Goal: Task Accomplishment & Management: Use online tool/utility

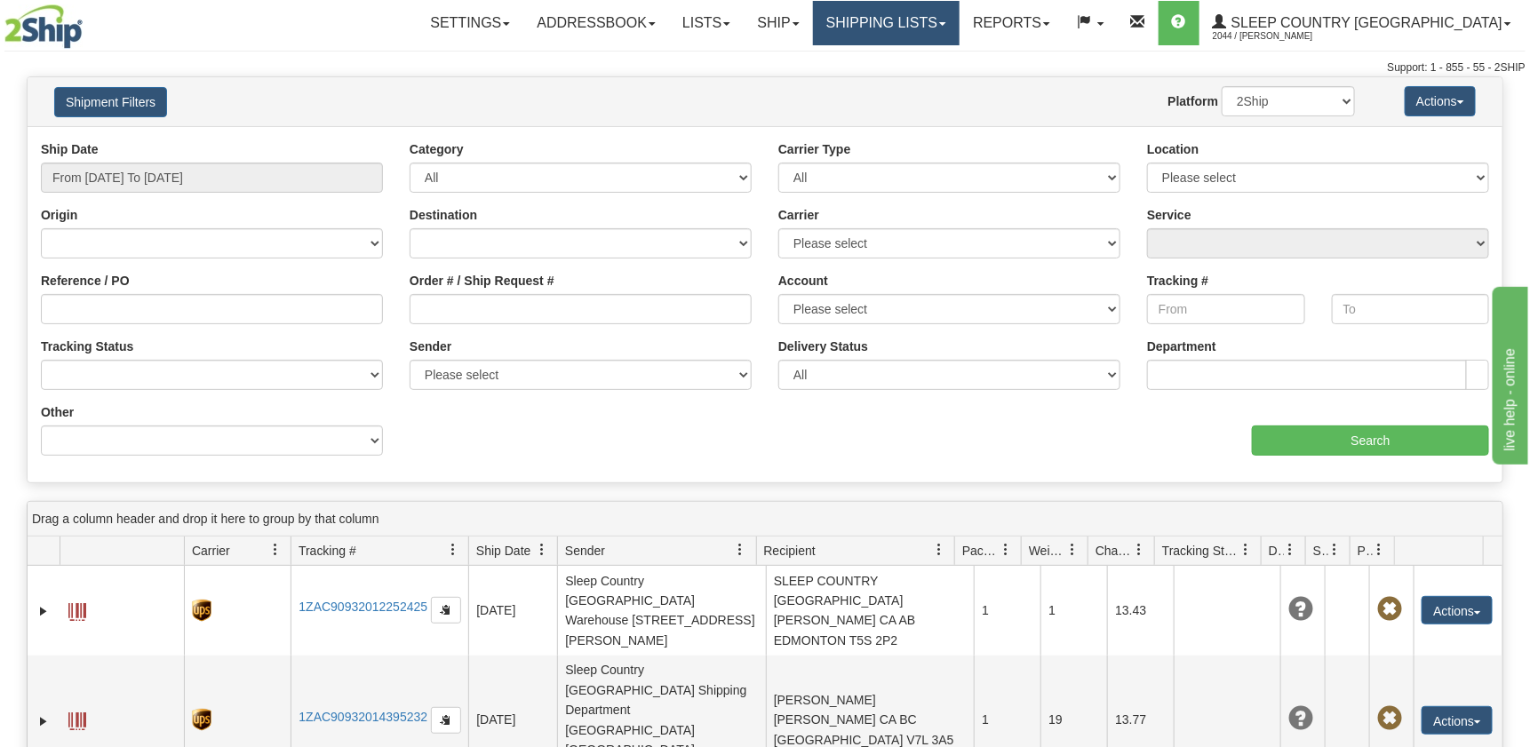
click at [960, 23] on link "Shipping lists" at bounding box center [886, 23] width 147 height 44
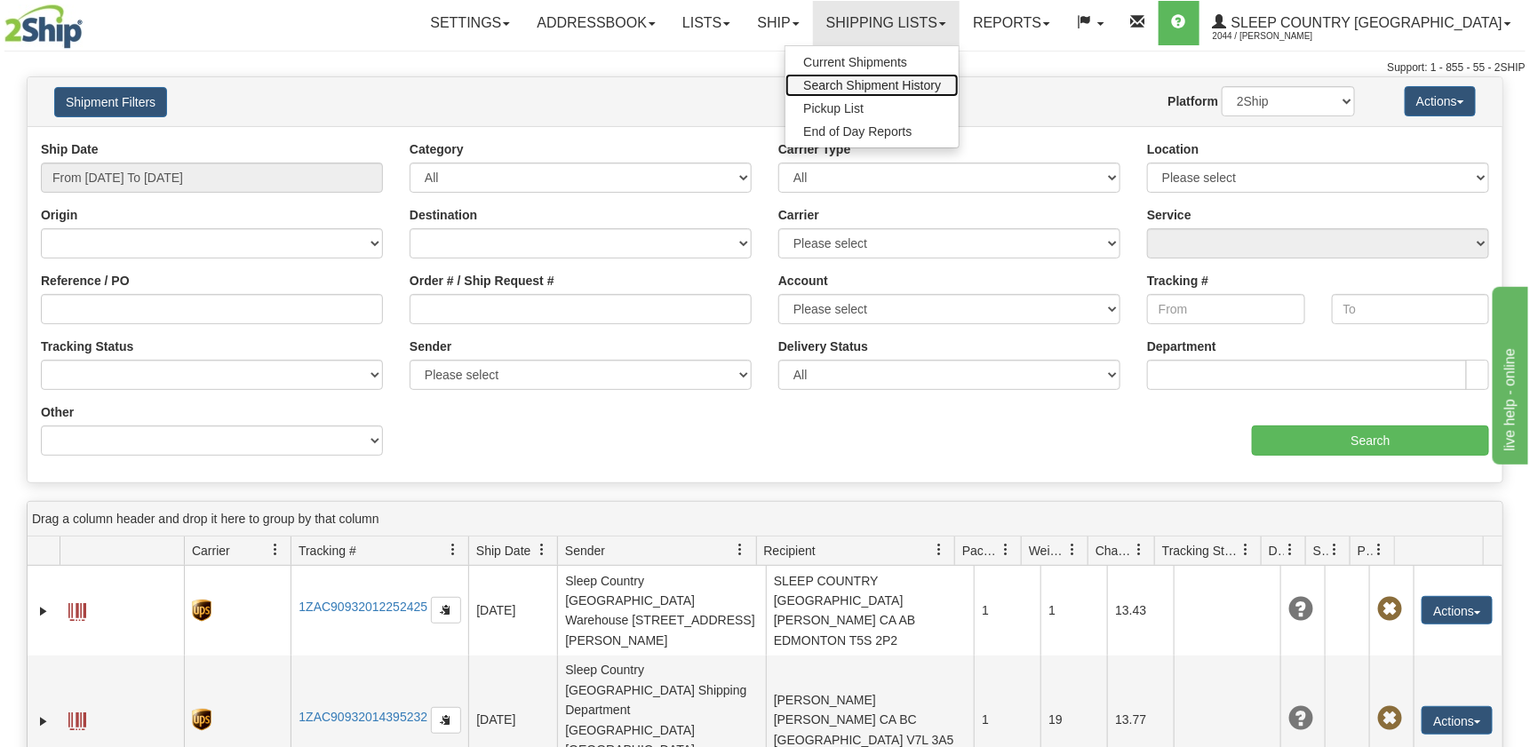
click at [941, 92] on span "Search Shipment History" at bounding box center [872, 85] width 138 height 14
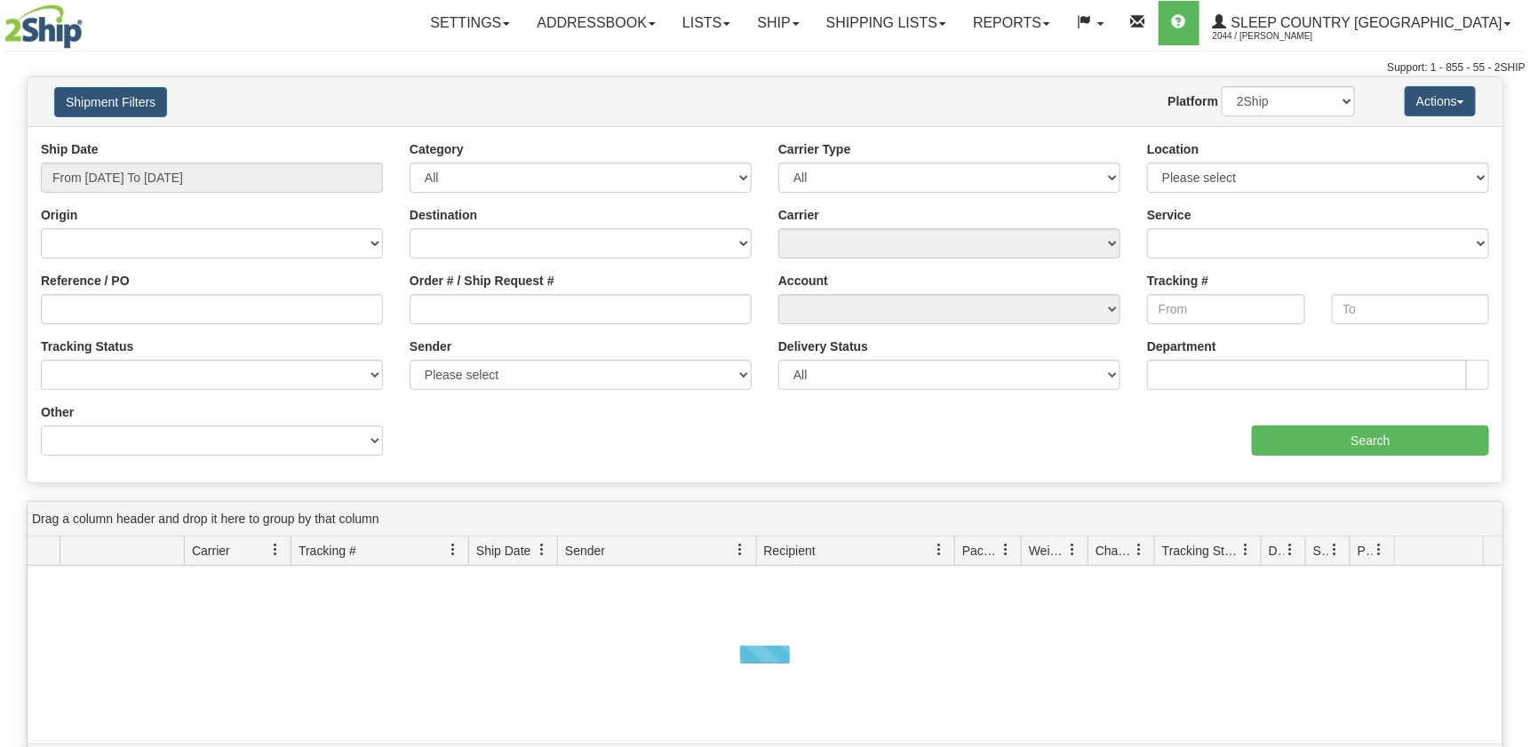
click at [534, 308] on input "Order # / Ship Request #" at bounding box center [581, 309] width 342 height 30
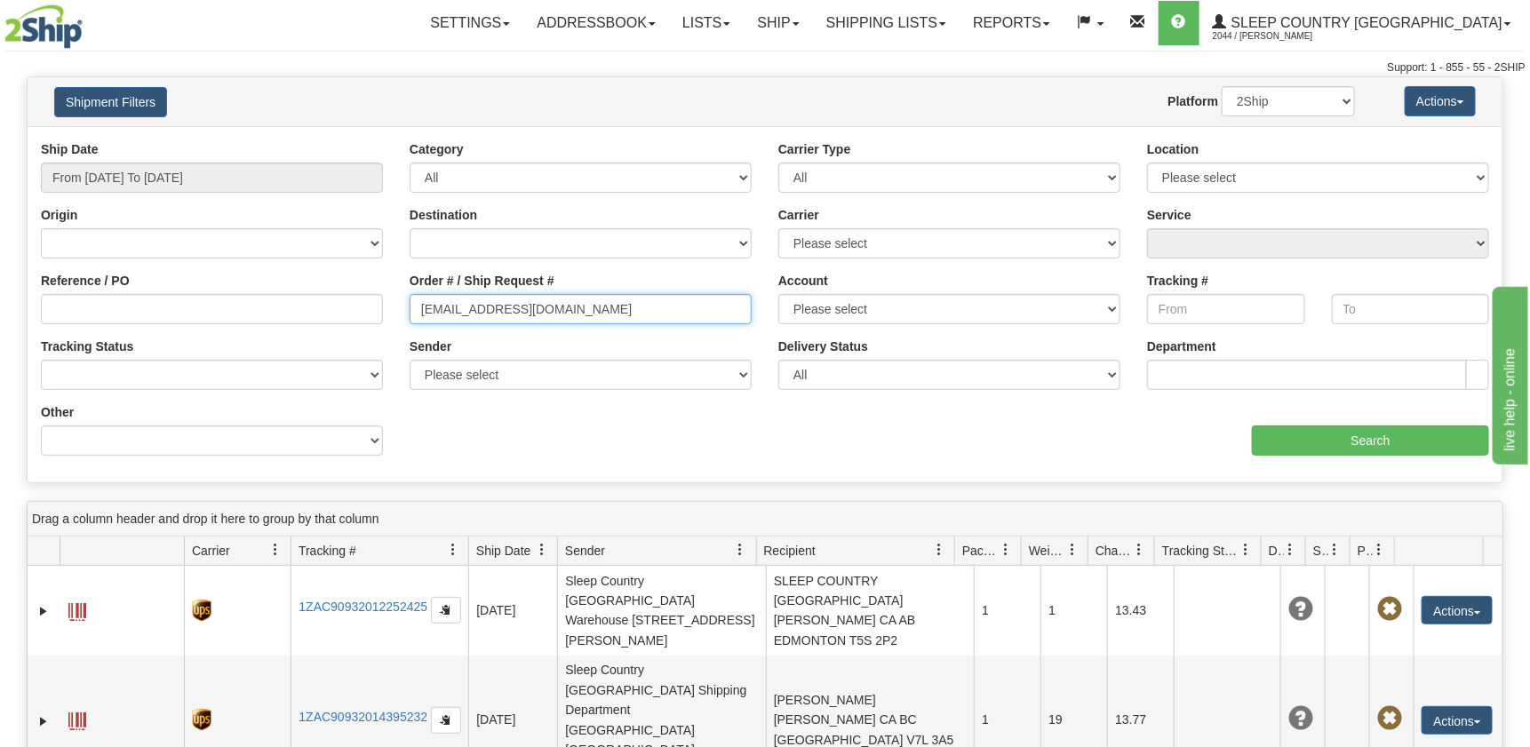
drag, startPoint x: 569, startPoint y: 318, endPoint x: 609, endPoint y: 311, distance: 40.6
click at [574, 316] on input "[EMAIL_ADDRESS][DOMAIN_NAME]" at bounding box center [581, 309] width 342 height 30
drag, startPoint x: 628, startPoint y: 307, endPoint x: 317, endPoint y: 324, distance: 311.5
click at [317, 140] on div "Reference / PO Order # / Ship Request # karamorrison1996@gmail.com Account Plea…" at bounding box center [765, 140] width 1475 height 0
paste input "9000I139275"
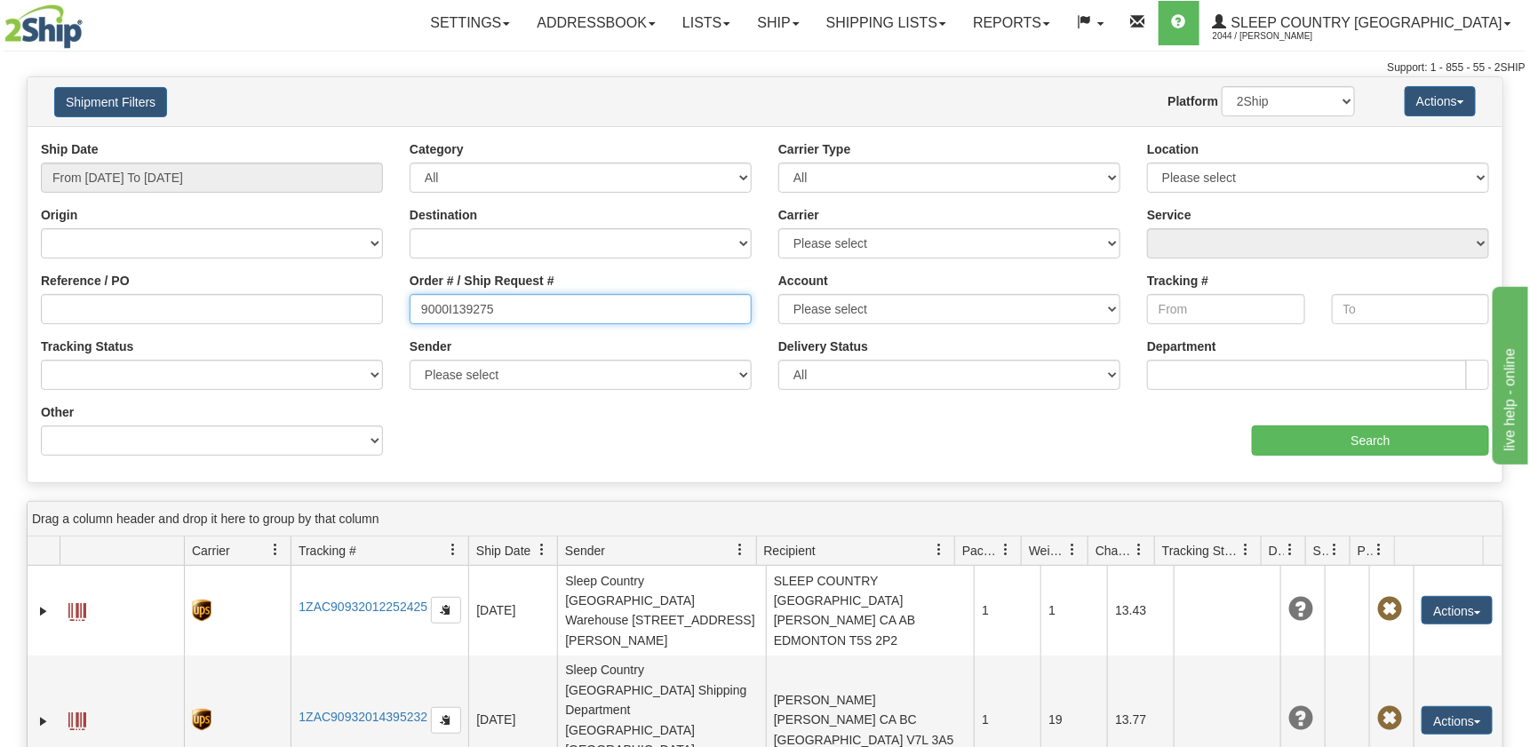
type input "9000I139275"
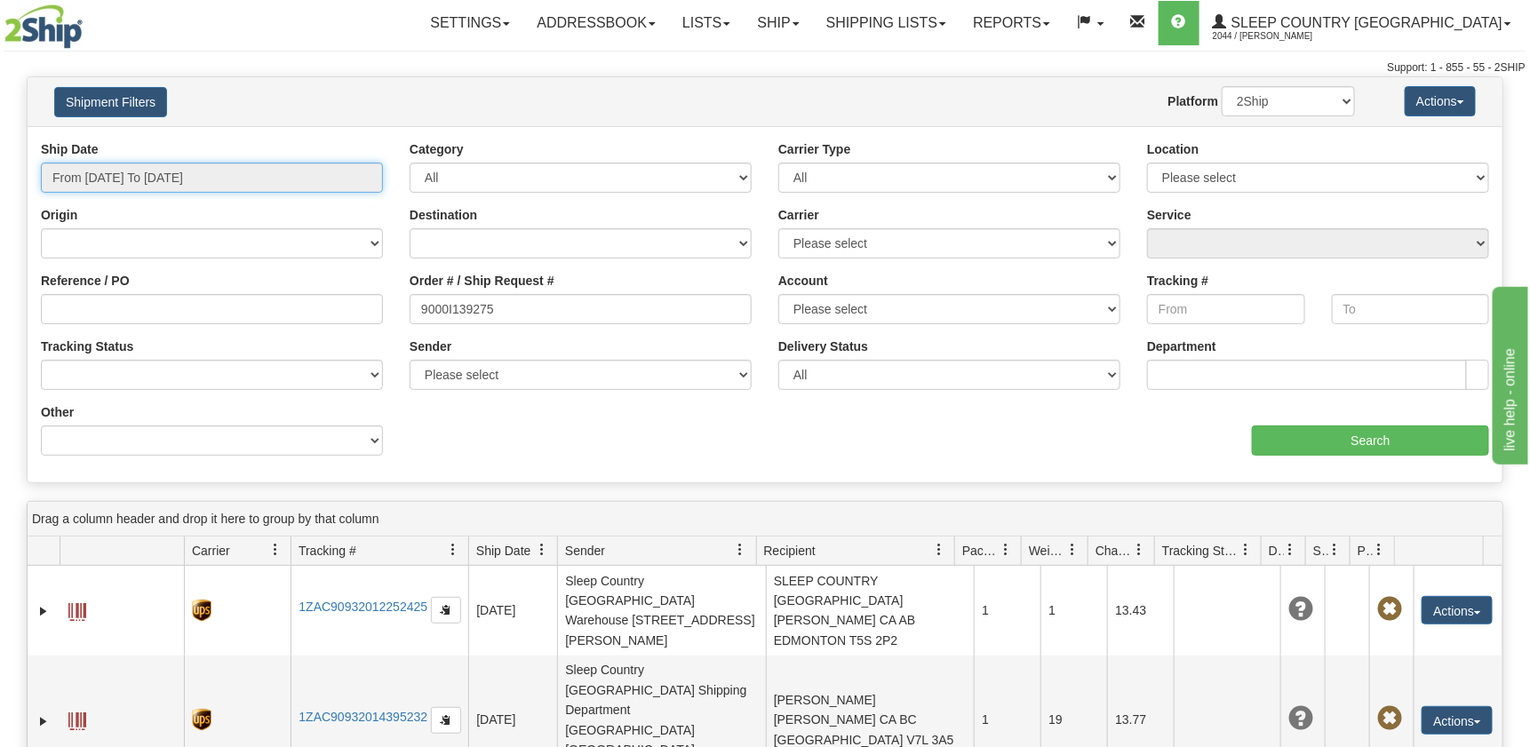
click at [207, 180] on input "From 10/02/2025 To 10/03/2025" at bounding box center [212, 178] width 342 height 30
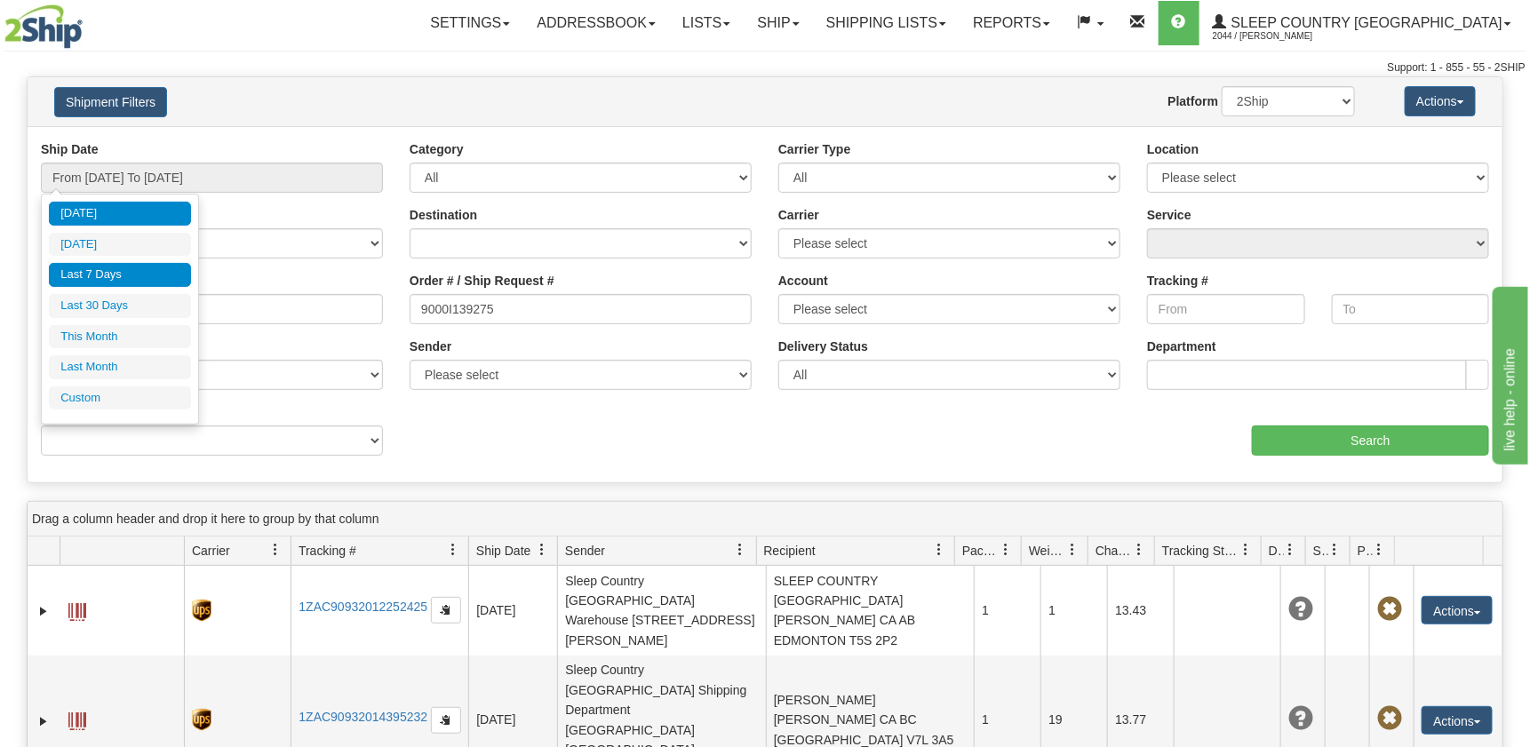
click at [108, 268] on li "Last 7 Days" at bounding box center [120, 275] width 142 height 24
type input "From 09/27/2025 To 10/03/2025"
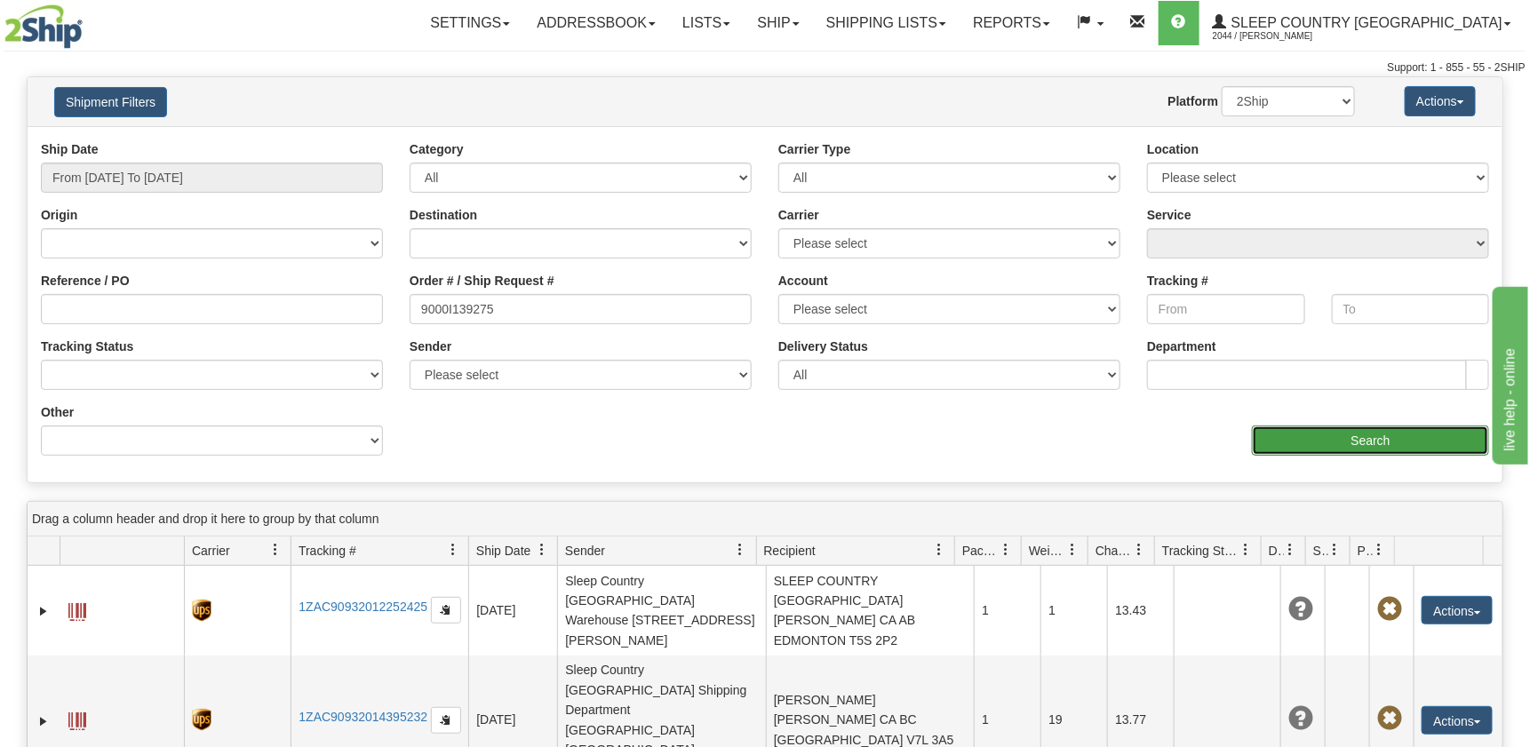
click at [1357, 434] on input "Search" at bounding box center [1370, 441] width 237 height 30
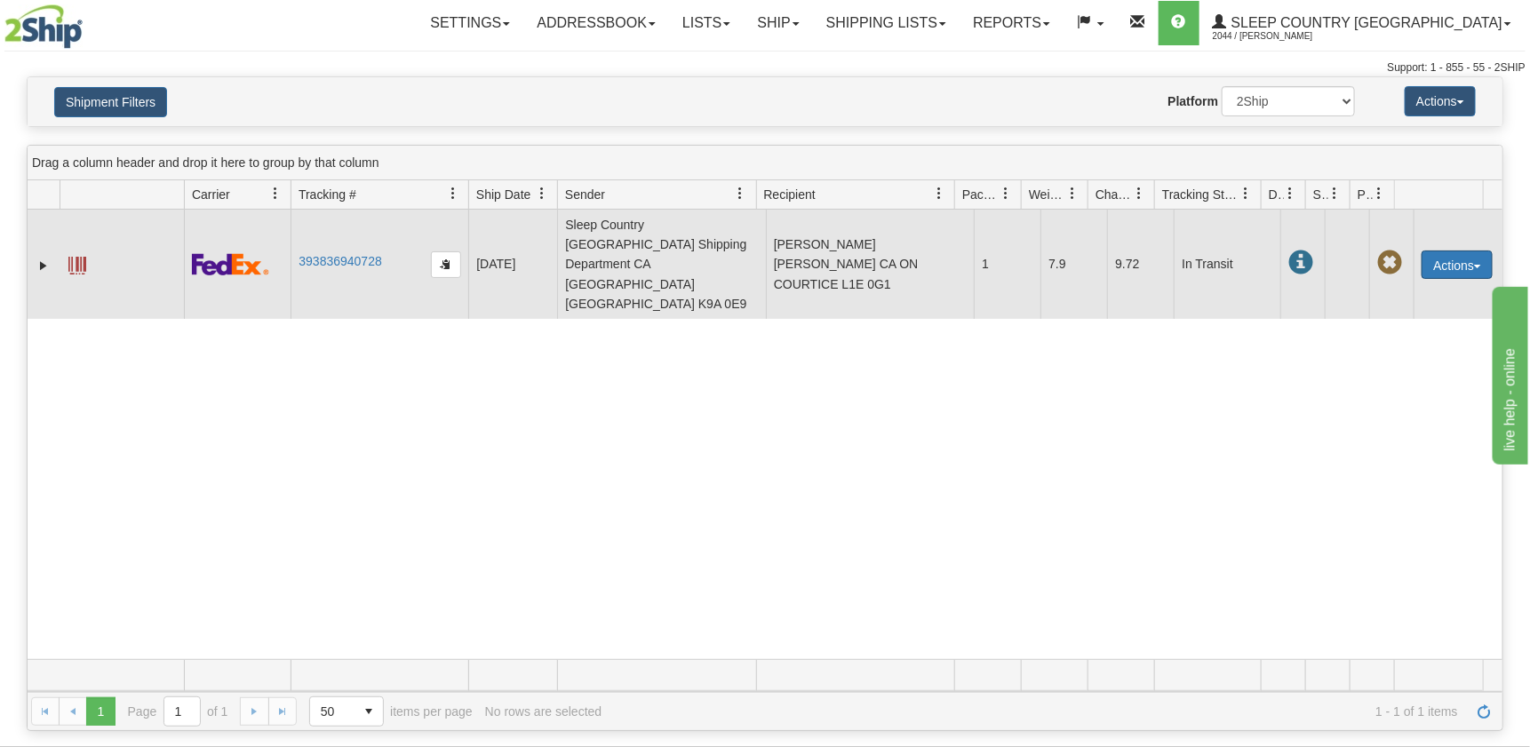
click at [1432, 251] on button "Actions" at bounding box center [1457, 265] width 71 height 28
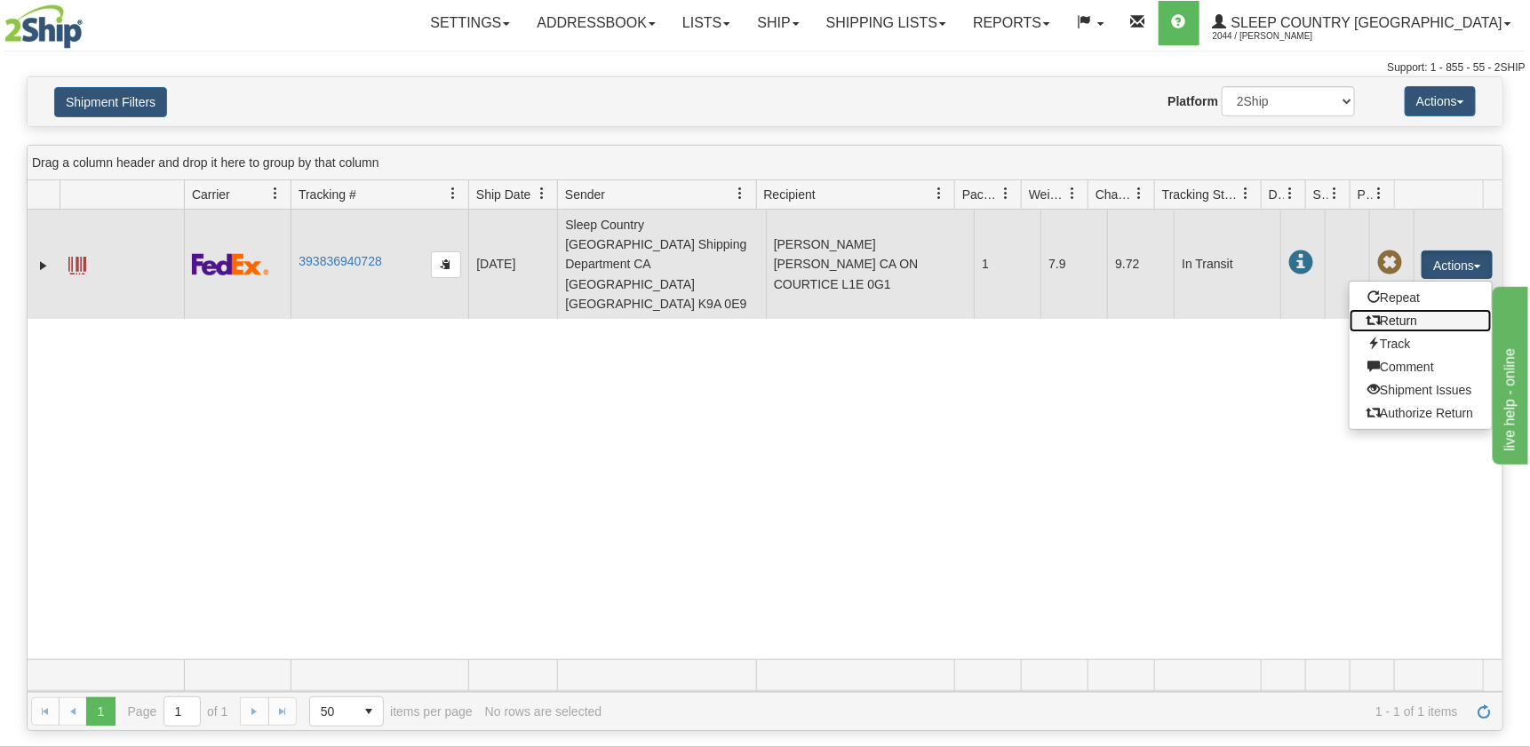
click at [1388, 309] on link "Return" at bounding box center [1421, 320] width 142 height 23
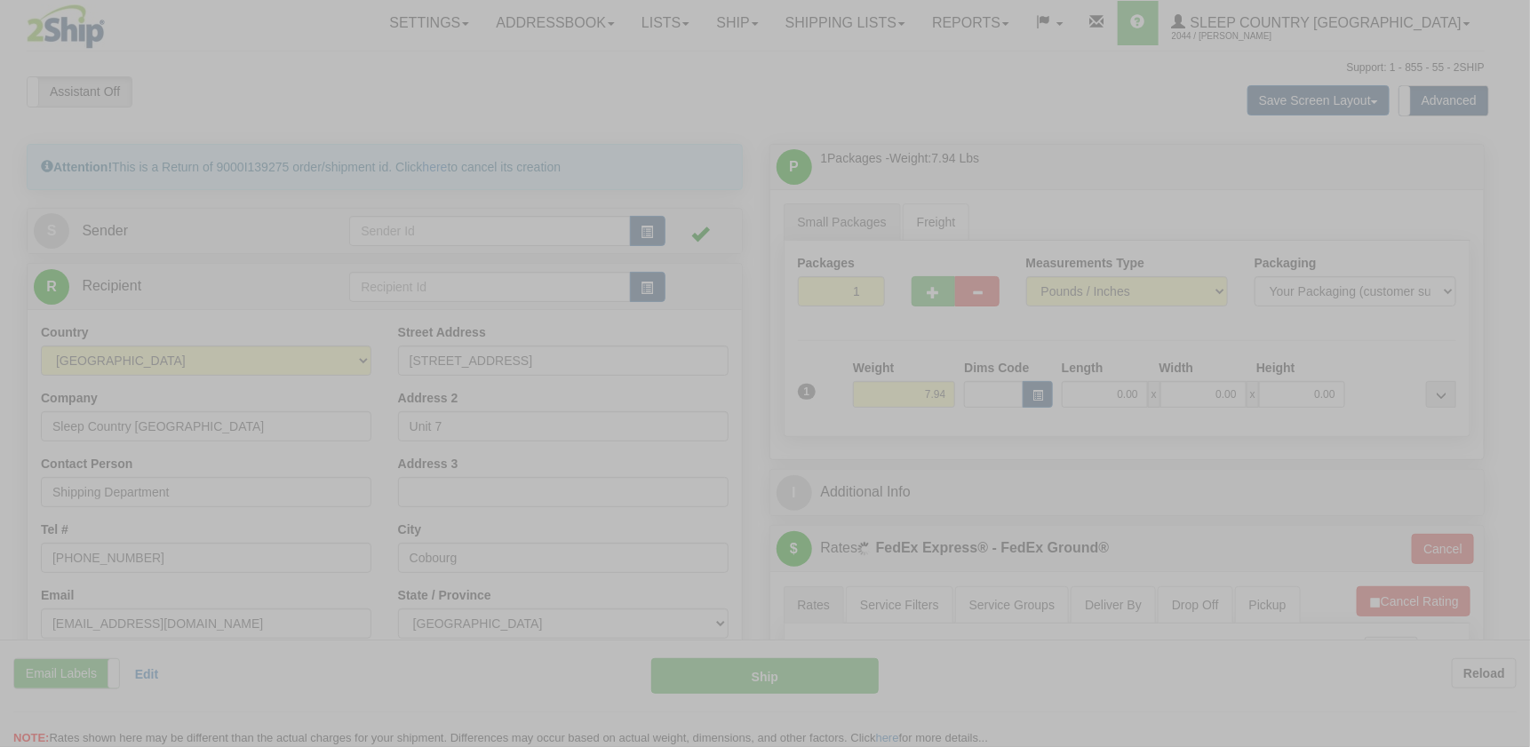
type input "92"
type input "11:42"
type input "16:00"
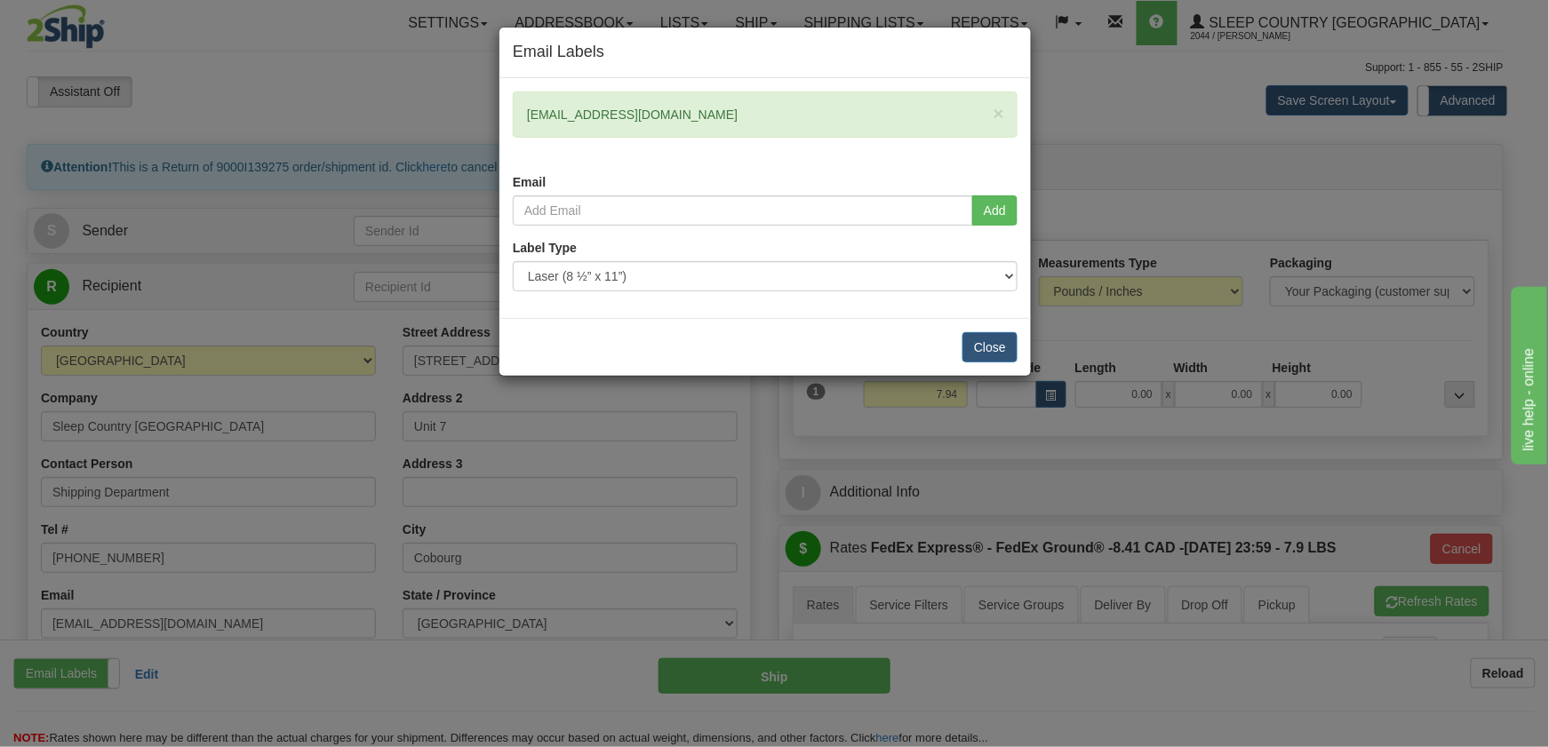
drag, startPoint x: 776, startPoint y: 109, endPoint x: 494, endPoint y: 109, distance: 281.7
click at [494, 109] on div "Email Labels × [EMAIL_ADDRESS][DOMAIN_NAME] Email Add Label Type" at bounding box center [774, 373] width 1549 height 747
copy div "[EMAIL_ADDRESS][DOMAIN_NAME]"
click at [1001, 345] on button "Close" at bounding box center [989, 347] width 55 height 30
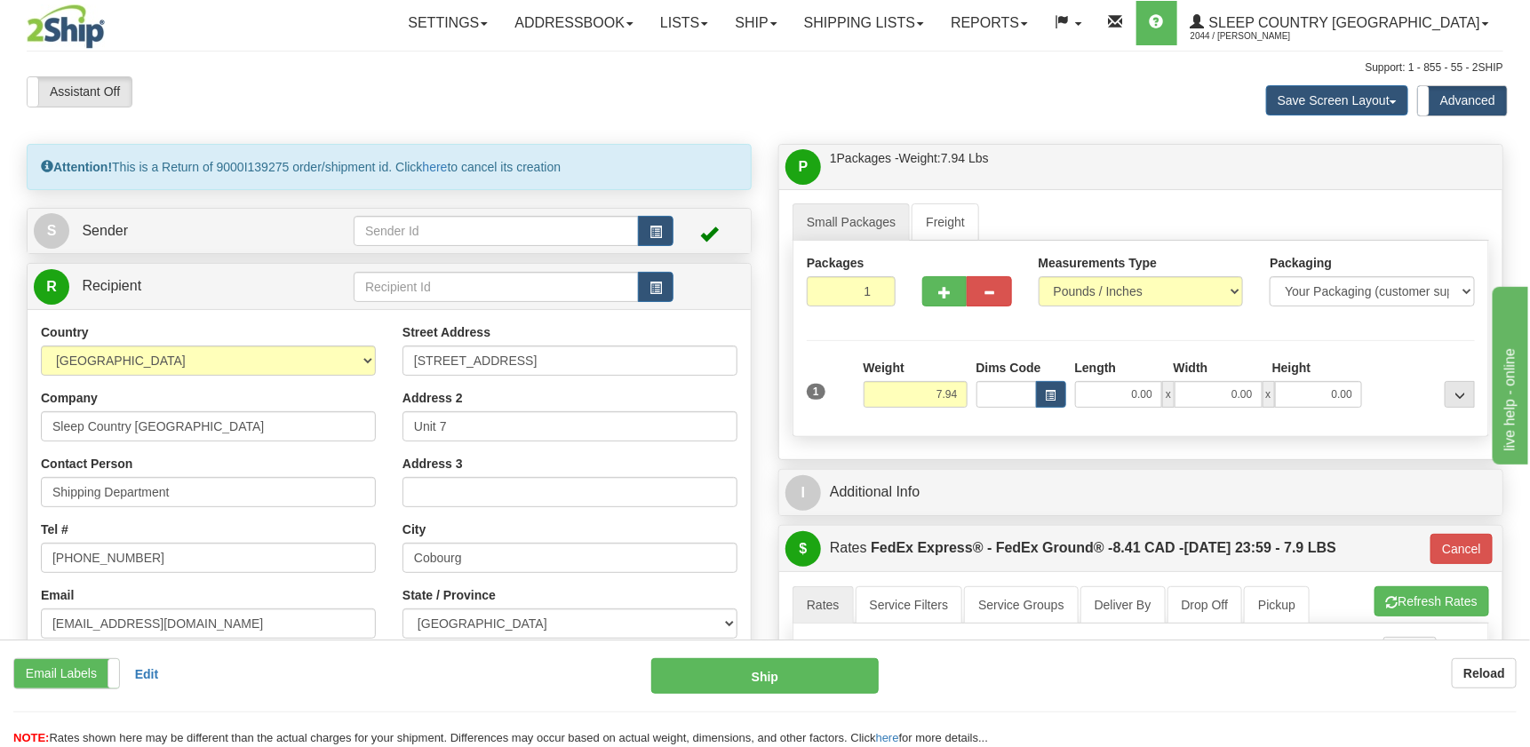
scroll to position [111, 0]
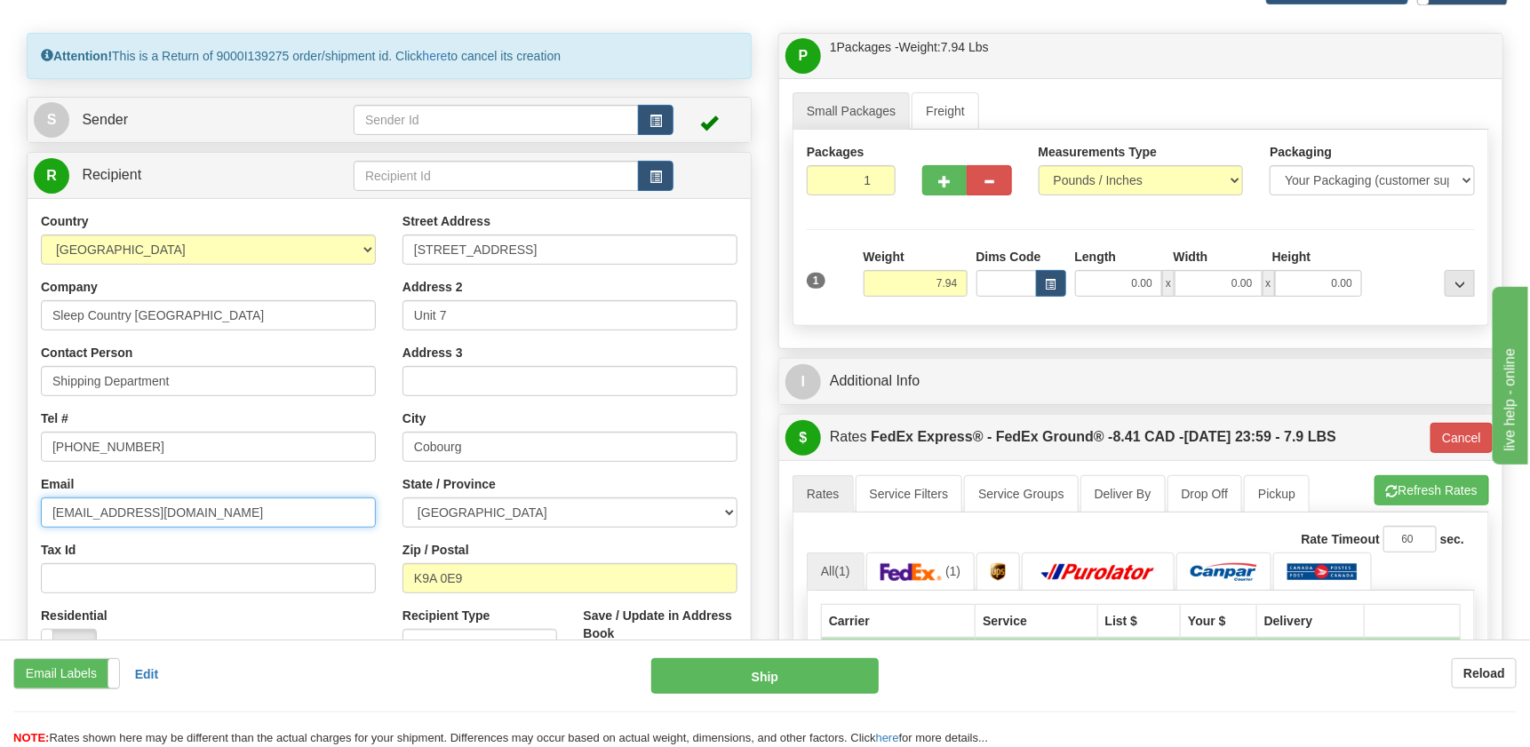
drag, startPoint x: 289, startPoint y: 522, endPoint x: -62, endPoint y: 508, distance: 351.3
click at [0, 508] on html "Training Course Close Toggle navigation Settings Shipping Preferences New Sende…" at bounding box center [765, 262] width 1530 height 747
paste input "karamorrison1996@gmail.com"
type input "karamorrison1996@gmail.com"
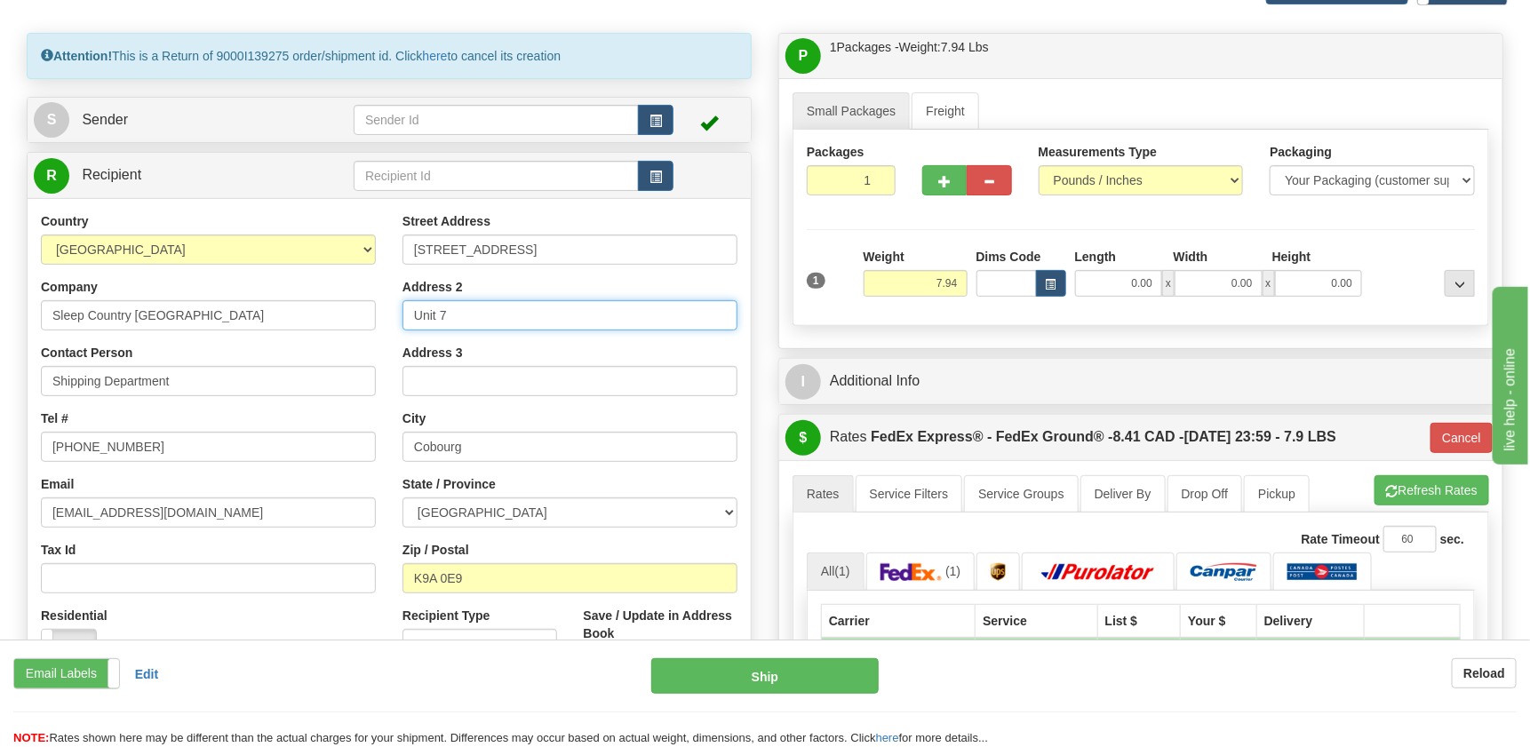
click at [514, 320] on input "Unit 7" at bounding box center [570, 315] width 335 height 30
type input "Unit 7 RR5"
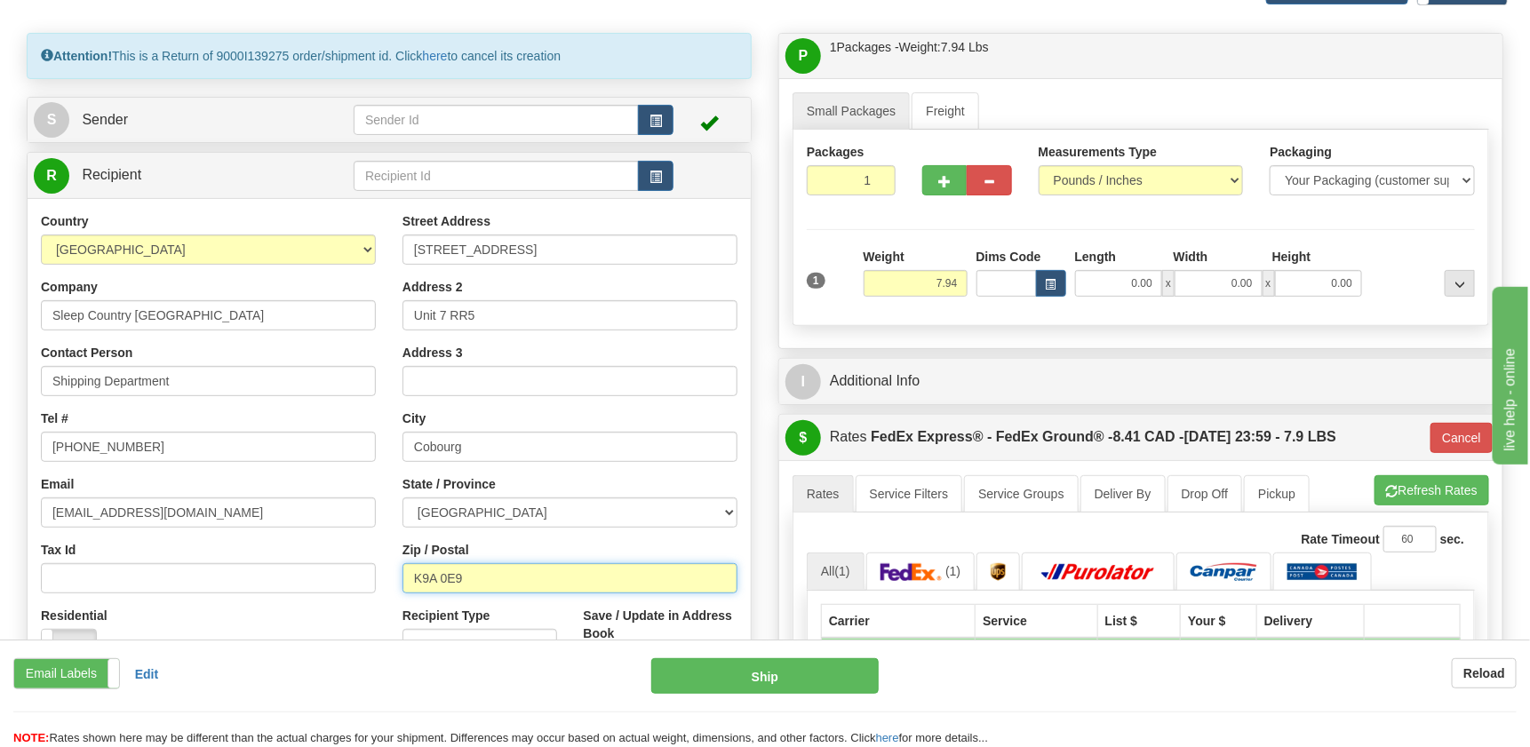
click at [500, 571] on input "K9A 0E9" at bounding box center [570, 578] width 335 height 30
drag, startPoint x: 500, startPoint y: 575, endPoint x: 401, endPoint y: 574, distance: 99.5
click at [401, 574] on div "Street Address 210 Willmott Street Address 2 Unit 7 RR5 Address 3 City Cobourg …" at bounding box center [570, 451] width 362 height 478
paste input "4J8"
type input "K9A 4J8"
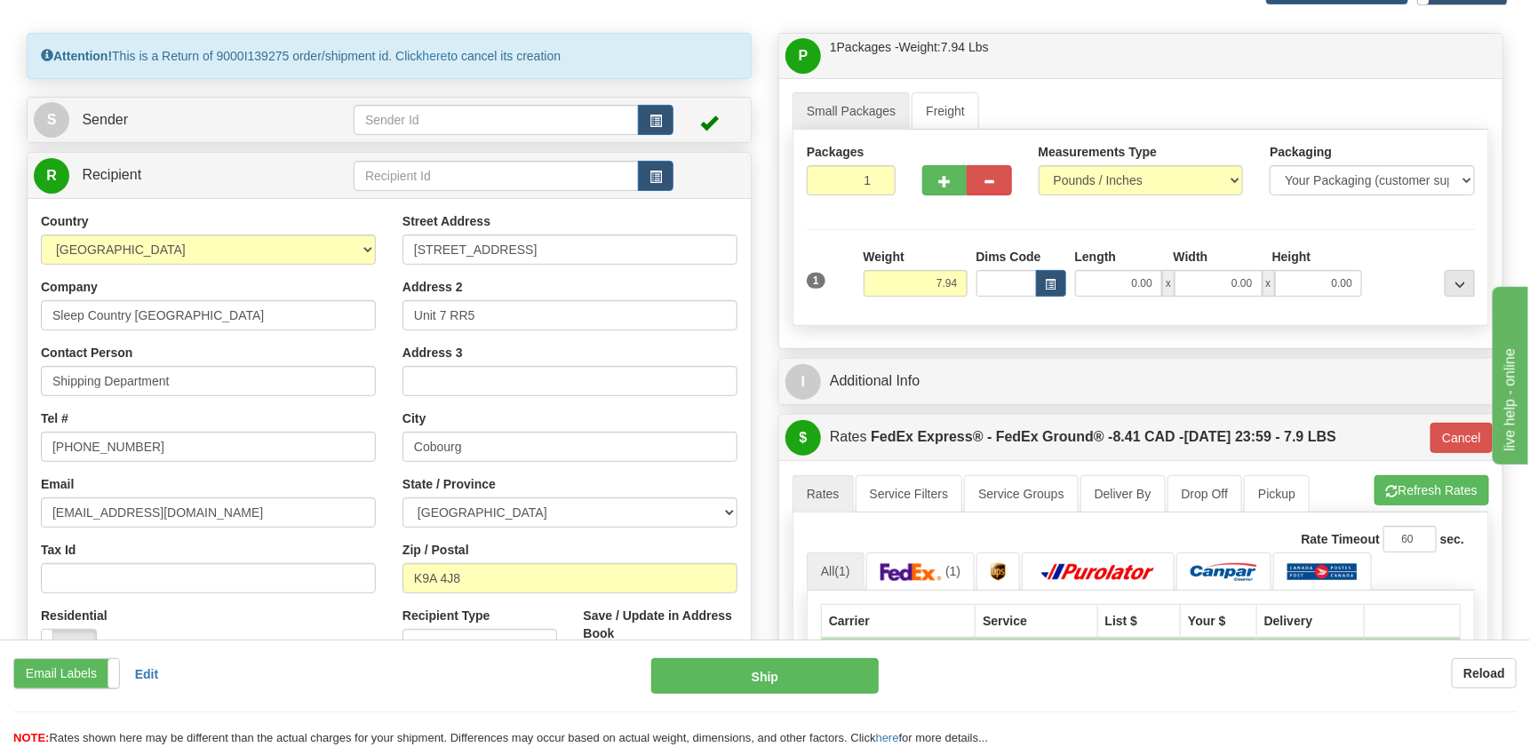
type input "92"
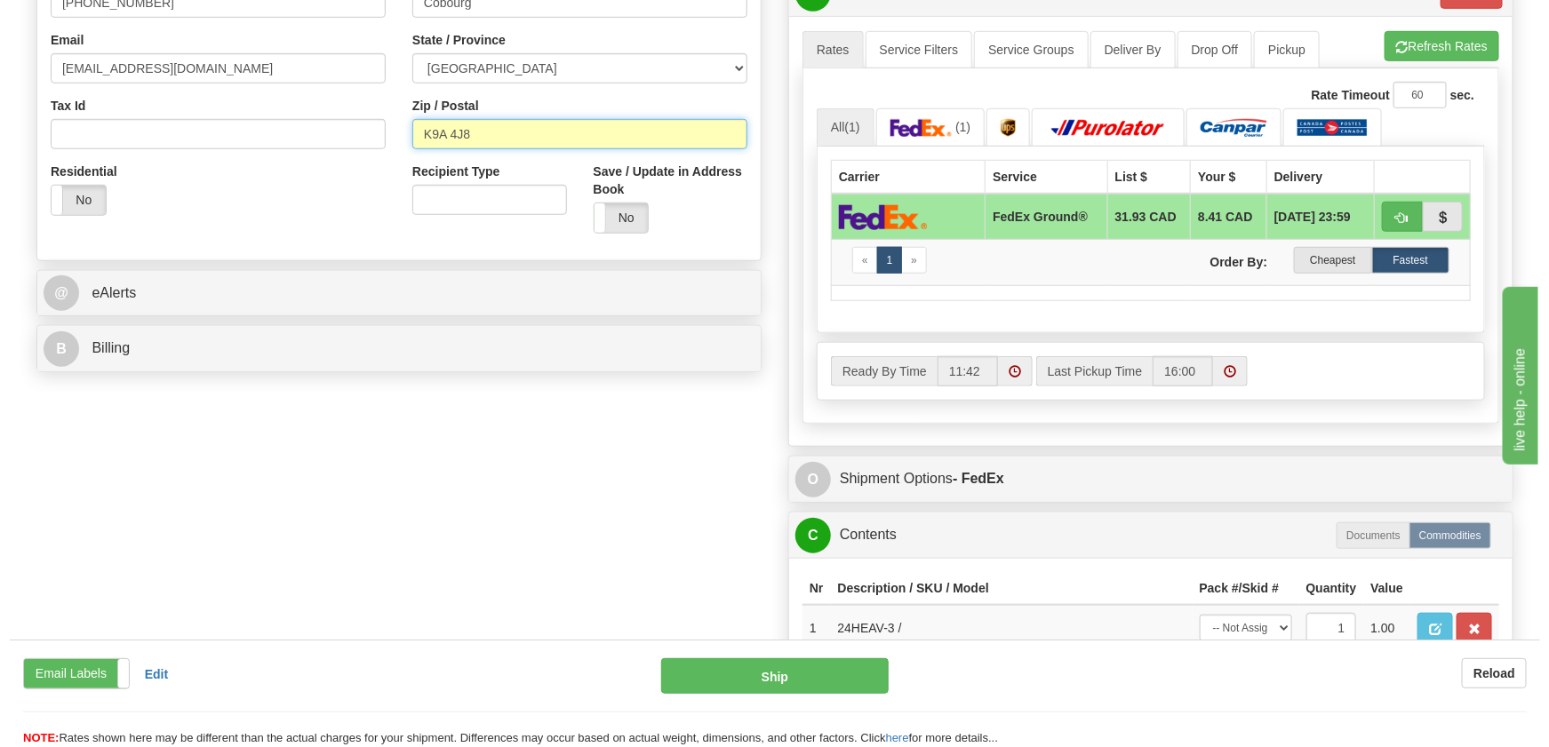
scroll to position [778, 0]
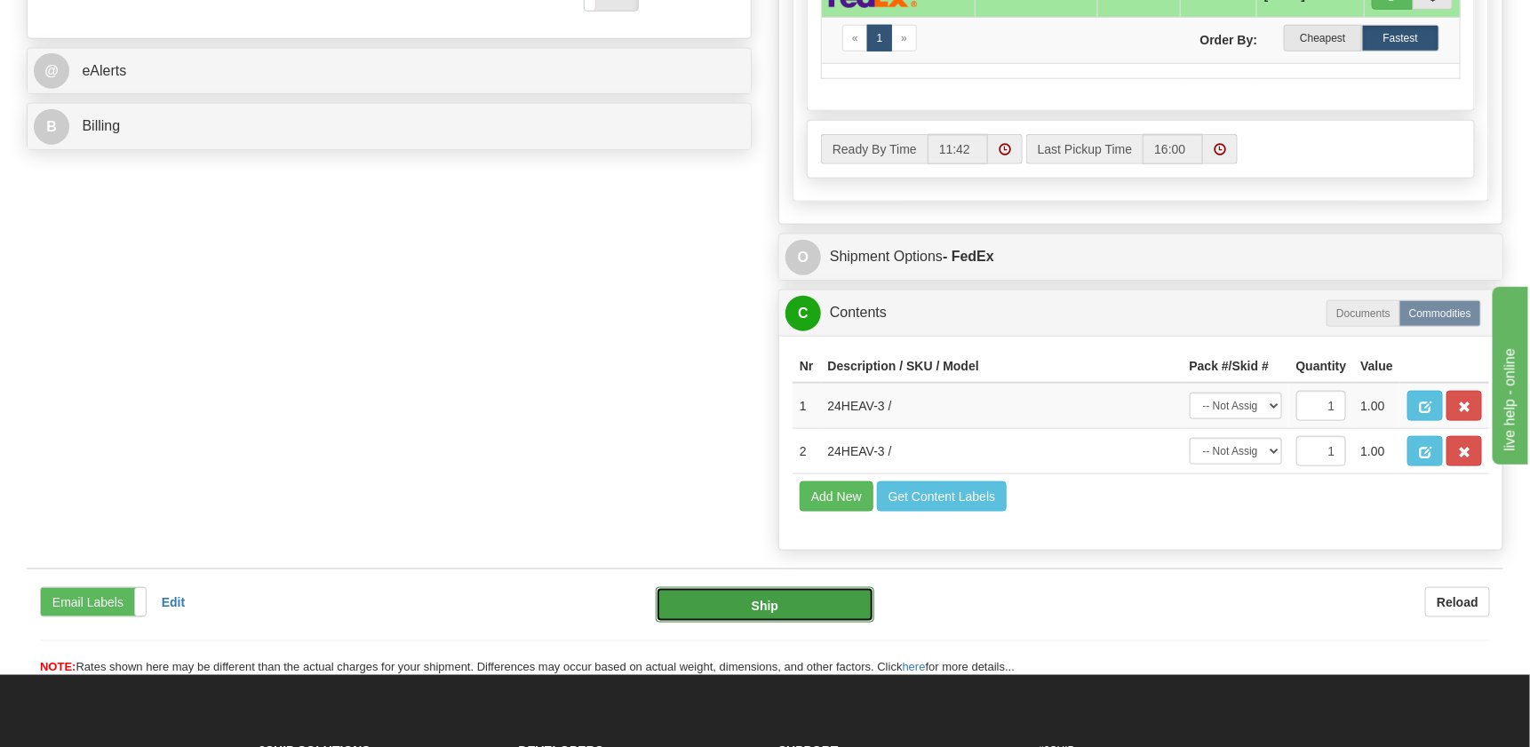
click at [853, 623] on button "Ship" at bounding box center [765, 605] width 219 height 36
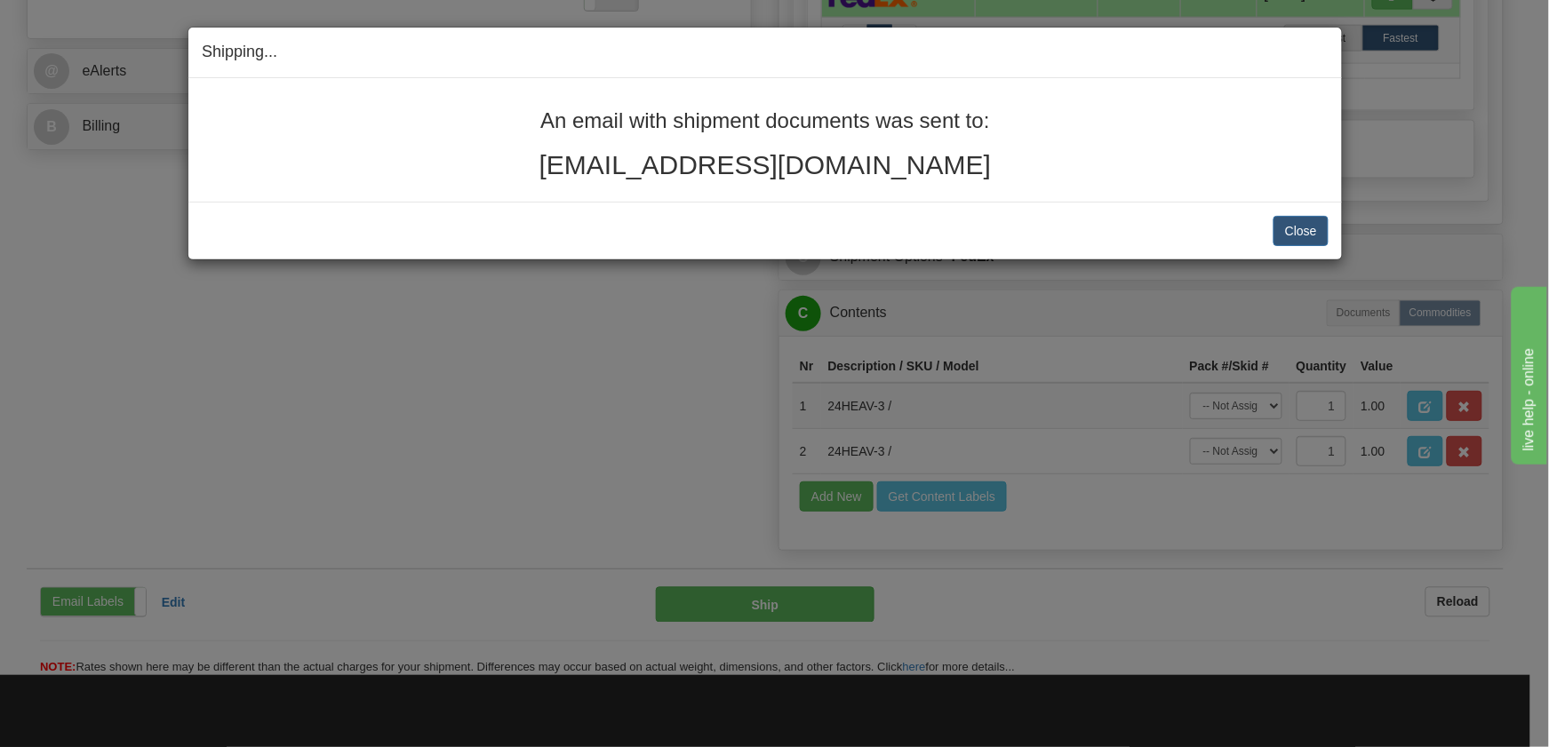
drag, startPoint x: 973, startPoint y: 167, endPoint x: 509, endPoint y: 120, distance: 466.2
click at [509, 120] on div "An email with shipment documents was sent to: karamorrison1996@gmail.com" at bounding box center [765, 144] width 1127 height 70
copy div "An email with shipment documents was sent to: karamorrison1996@gmail.com"
click at [1178, 233] on div "Close Cancel" at bounding box center [765, 231] width 1127 height 30
click at [1290, 223] on button "Close" at bounding box center [1300, 231] width 55 height 30
